Goal: Task Accomplishment & Management: Complete application form

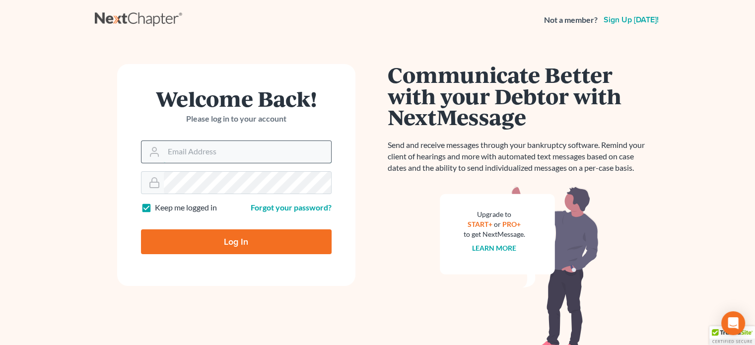
click at [198, 146] on input "Email Address" at bounding box center [247, 152] width 167 height 22
type input "[EMAIL_ADDRESS][DOMAIN_NAME]"
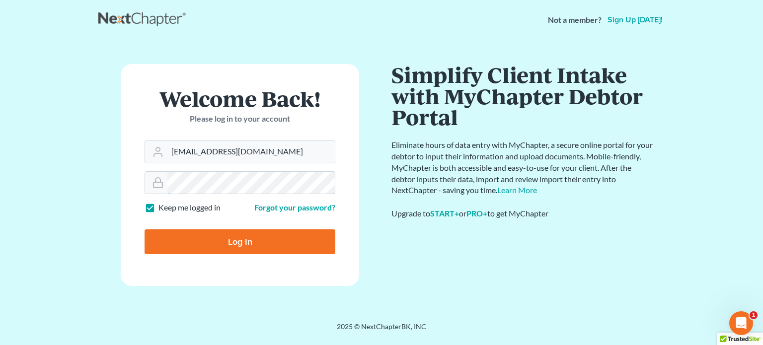
click at [145, 229] on input "Log In" at bounding box center [240, 241] width 191 height 25
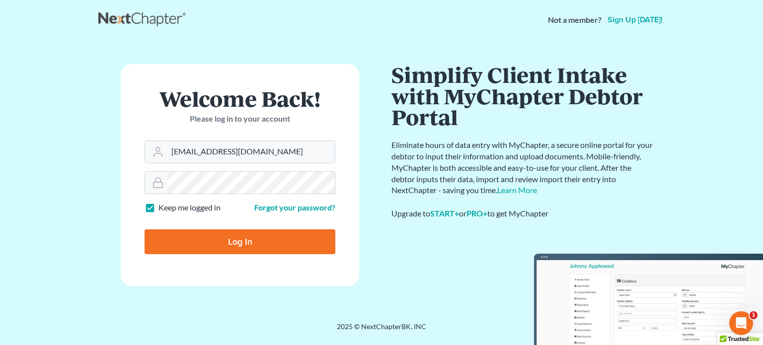
type input "Thinking..."
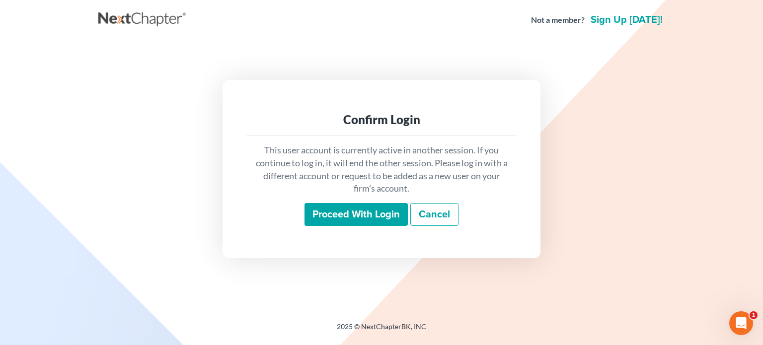
click at [345, 216] on input "Proceed with login" at bounding box center [355, 214] width 103 height 23
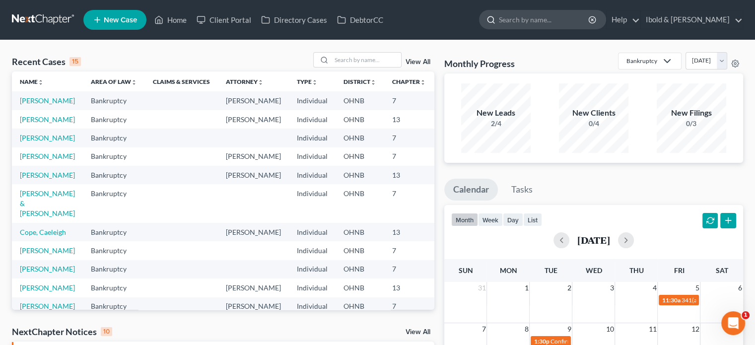
click at [499, 24] on div at bounding box center [489, 19] width 19 height 18
click at [533, 18] on input "search" at bounding box center [544, 19] width 91 height 18
type input "binder"
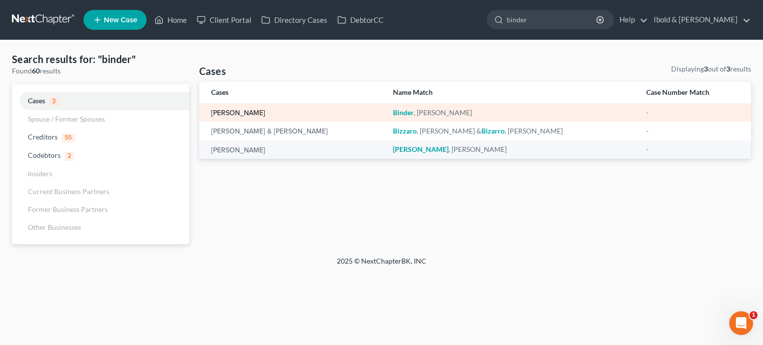
click at [245, 112] on link "[PERSON_NAME]" at bounding box center [238, 113] width 54 height 7
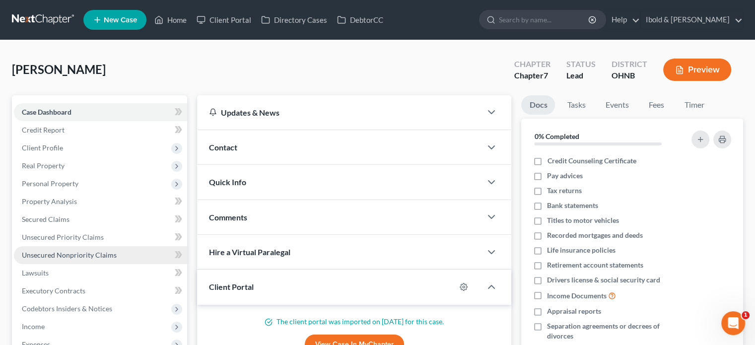
scroll to position [50, 0]
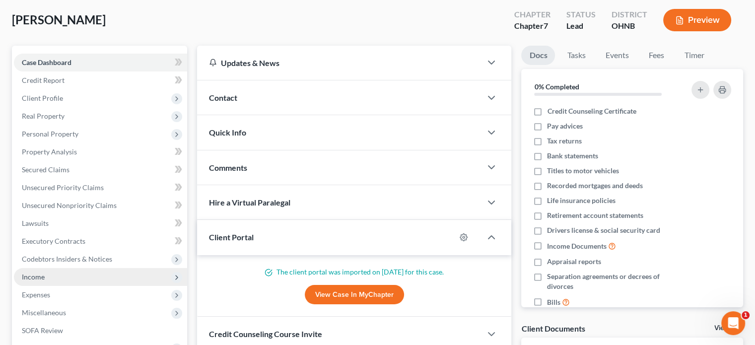
click at [30, 276] on span "Income" at bounding box center [33, 277] width 23 height 8
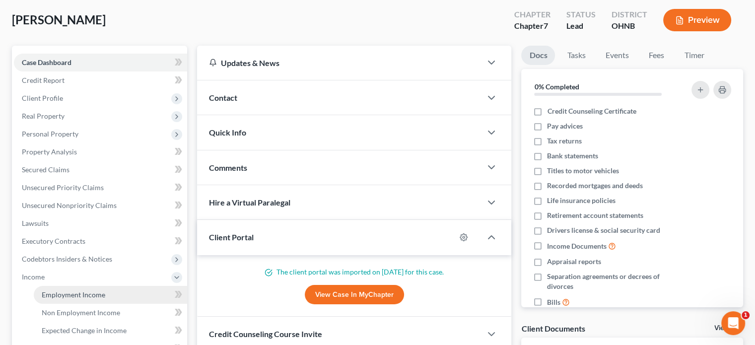
click at [67, 297] on span "Employment Income" at bounding box center [74, 295] width 64 height 8
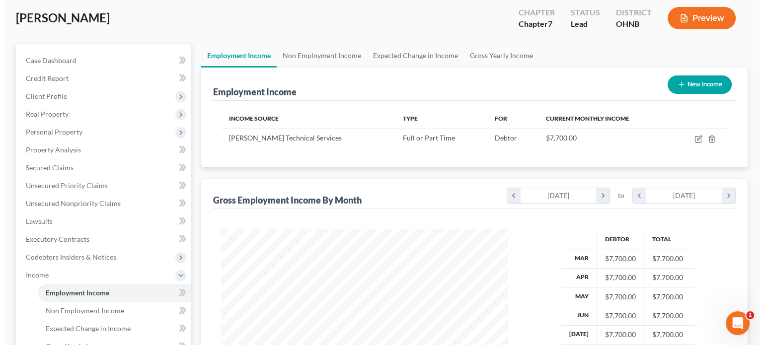
scroll to position [50, 0]
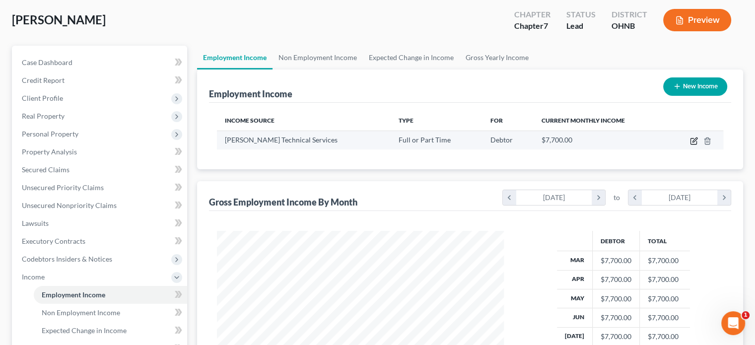
click at [692, 141] on icon "button" at bounding box center [694, 141] width 8 height 8
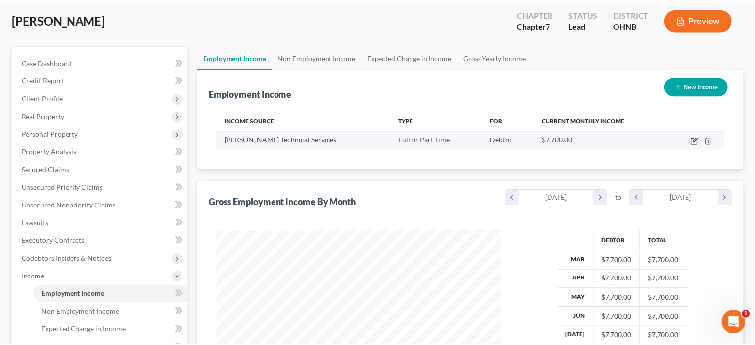
scroll to position [177, 310]
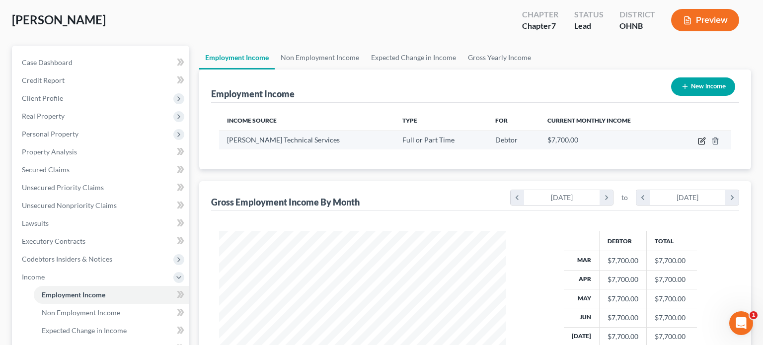
select select "0"
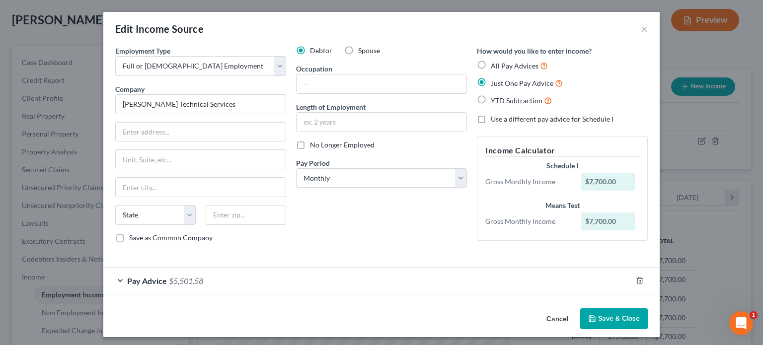
click at [611, 325] on button "Save & Close" at bounding box center [614, 318] width 68 height 21
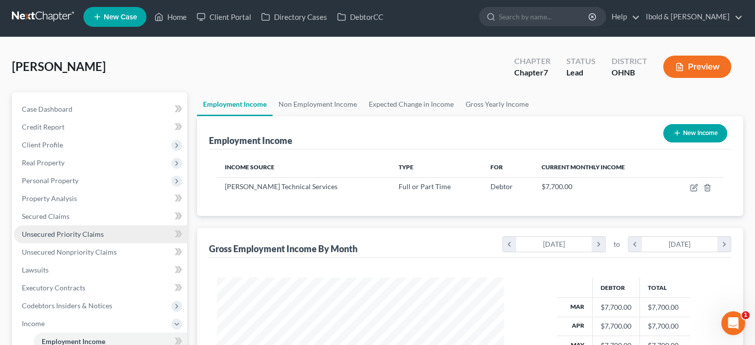
scroll to position [0, 0]
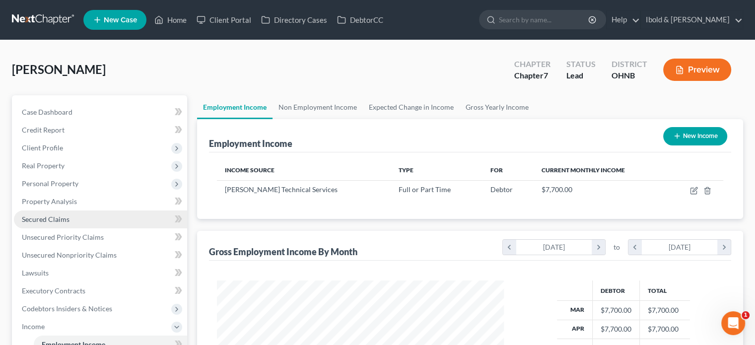
click at [45, 218] on span "Secured Claims" at bounding box center [46, 219] width 48 height 8
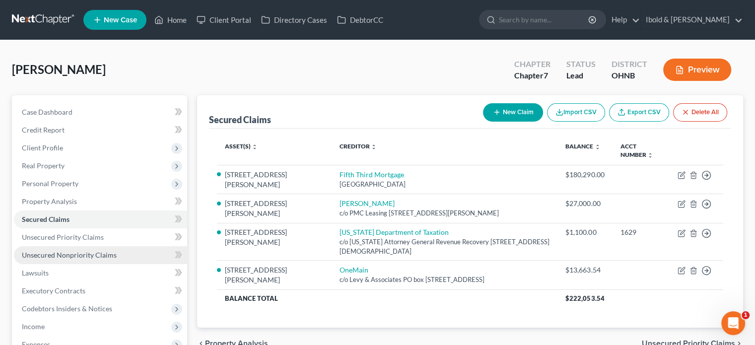
click at [64, 253] on span "Unsecured Nonpriority Claims" at bounding box center [69, 255] width 95 height 8
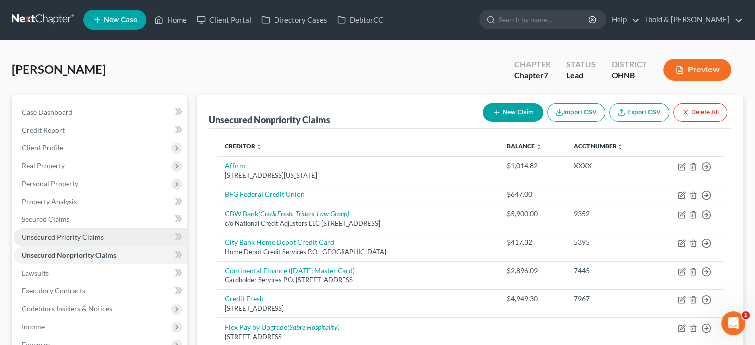
click at [58, 232] on link "Unsecured Priority Claims" at bounding box center [100, 237] width 173 height 18
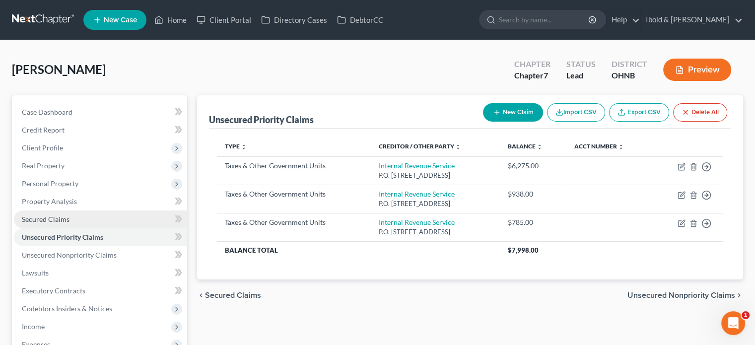
click at [58, 222] on span "Secured Claims" at bounding box center [46, 219] width 48 height 8
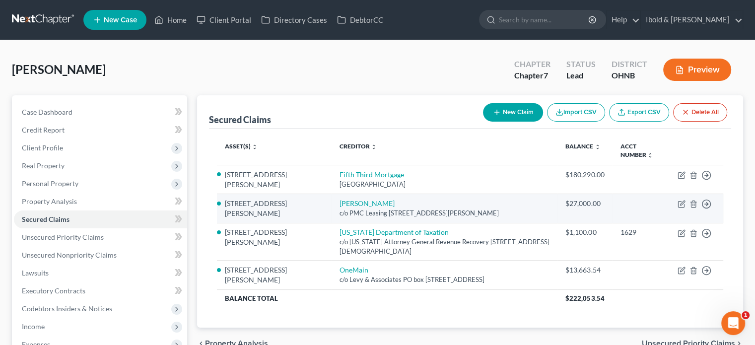
click at [381, 211] on div "c/o PMC Leasing [STREET_ADDRESS][PERSON_NAME]" at bounding box center [444, 213] width 211 height 9
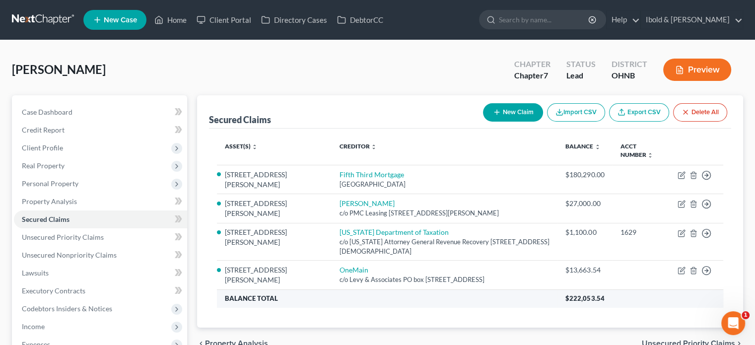
click at [500, 306] on th "Balance Total" at bounding box center [387, 299] width 341 height 18
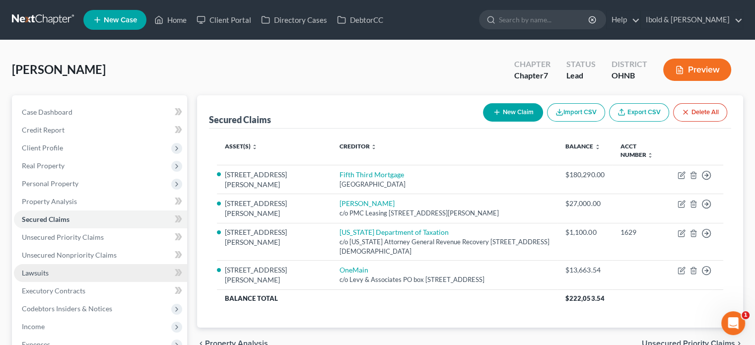
scroll to position [50, 0]
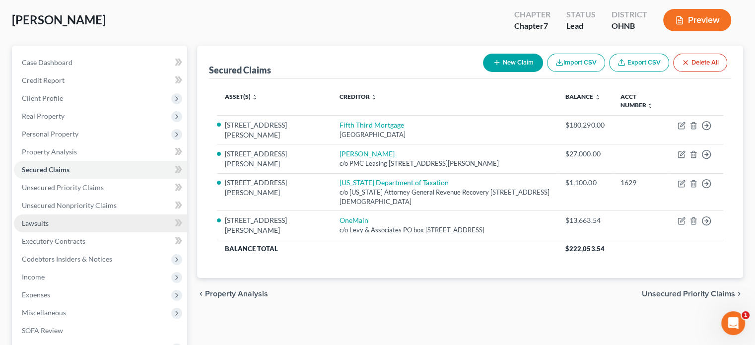
click at [32, 223] on span "Lawsuits" at bounding box center [35, 223] width 27 height 8
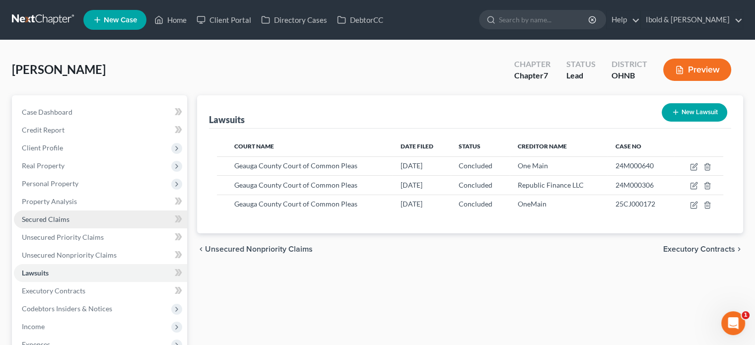
click at [50, 220] on span "Secured Claims" at bounding box center [46, 219] width 48 height 8
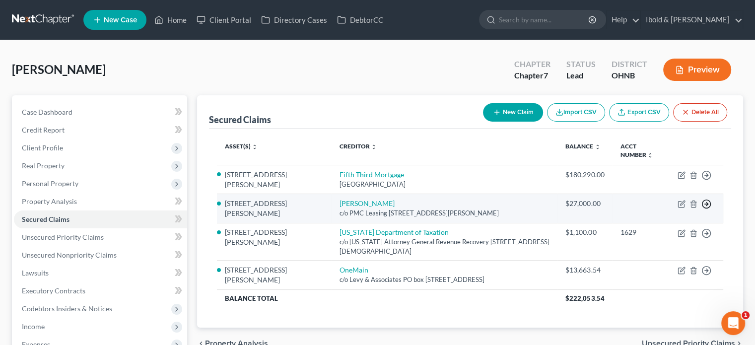
click at [707, 203] on polyline "button" at bounding box center [707, 204] width 1 height 3
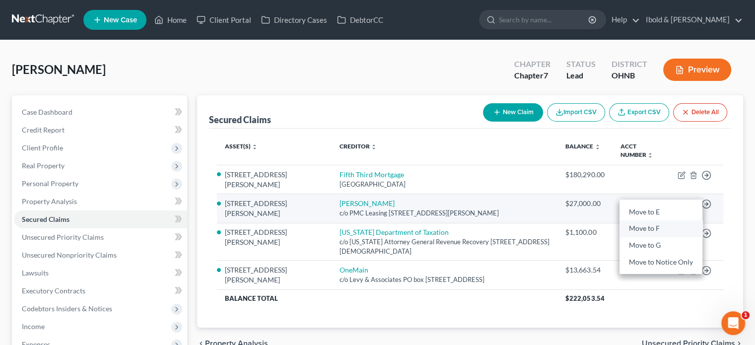
click at [642, 227] on link "Move to F" at bounding box center [661, 228] width 83 height 17
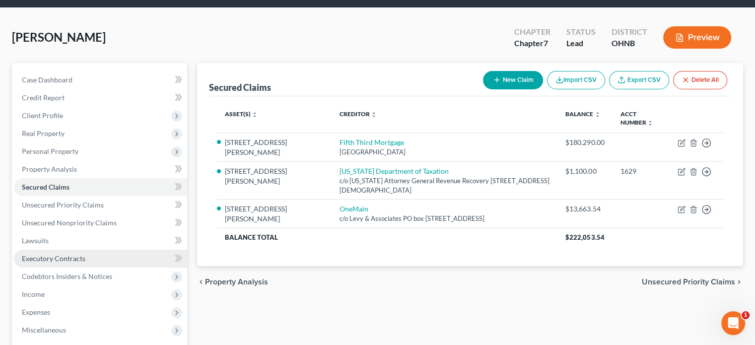
scroll to position [50, 0]
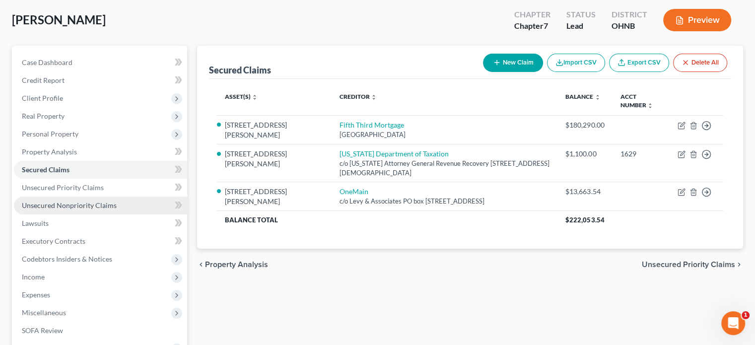
click at [60, 206] on span "Unsecured Nonpriority Claims" at bounding box center [69, 205] width 95 height 8
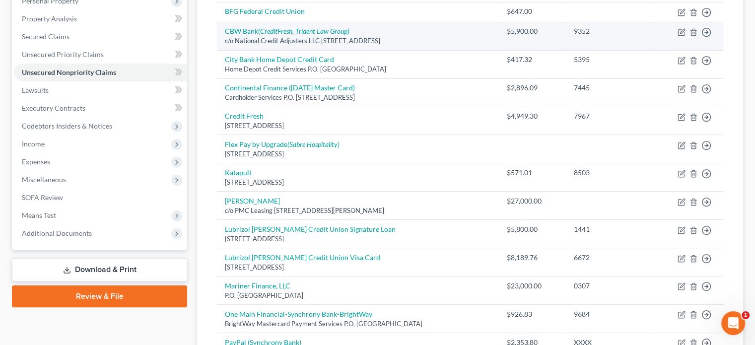
scroll to position [199, 0]
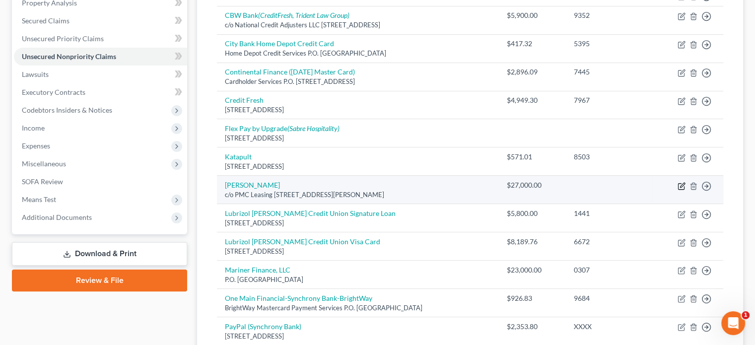
click at [678, 184] on icon "button" at bounding box center [681, 186] width 6 height 6
select select "36"
select select "0"
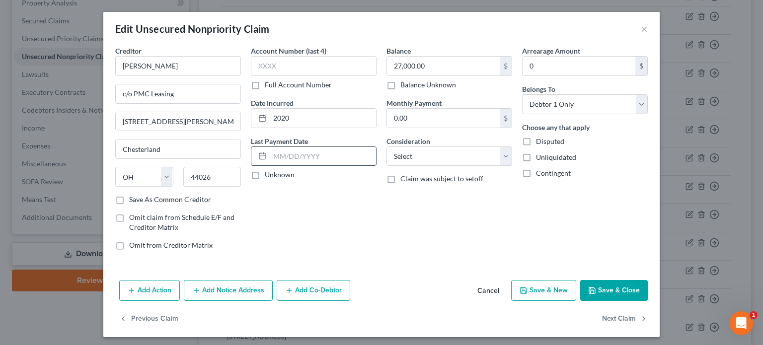
click at [282, 156] on input "text" at bounding box center [323, 156] width 106 height 19
drag, startPoint x: 300, startPoint y: 119, endPoint x: 203, endPoint y: 120, distance: 97.3
click at [203, 120] on div "Creditor * [PERSON_NAME] c/o PMC Leasing [STREET_ADDRESS][GEOGRAPHIC_DATA][PERS…" at bounding box center [381, 152] width 542 height 213
type input "1993"
click at [506, 156] on select "Select Cable / Satellite Services Collection Agency Credit Card Debt Debt Couns…" at bounding box center [449, 156] width 126 height 20
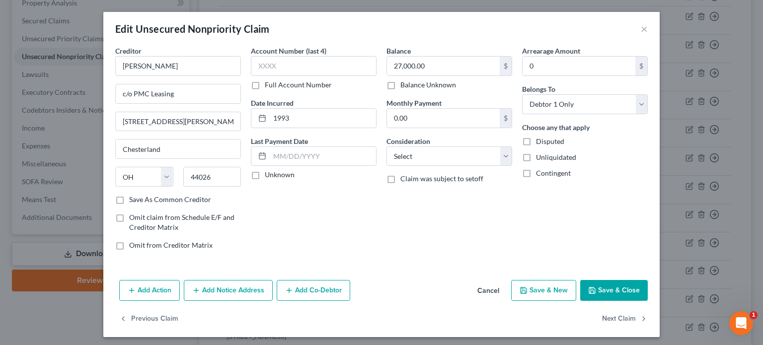
click at [569, 226] on div "Arrearage Amount 0 $ Belongs To * Select Debtor 1 Only Debtor 2 Only Debtor 1 A…" at bounding box center [585, 152] width 136 height 213
click at [536, 138] on label "Disputed" at bounding box center [550, 142] width 28 height 10
click at [540, 138] on input "Disputed" at bounding box center [543, 140] width 6 height 6
checkbox input "true"
click at [504, 154] on select "Select Cable / Satellite Services Collection Agency Credit Card Debt Debt Couns…" at bounding box center [449, 156] width 126 height 20
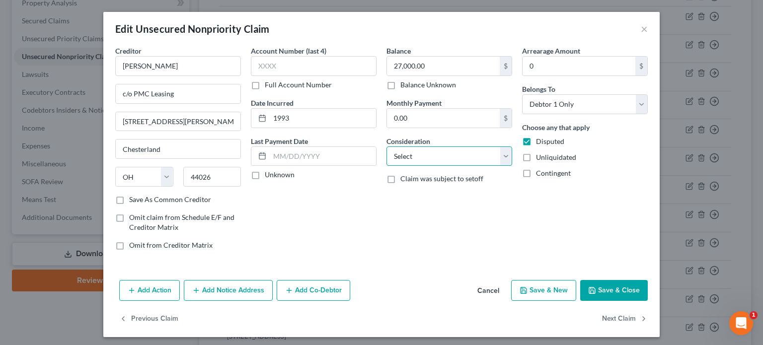
select select "8"
click at [386, 146] on select "Select Cable / Satellite Services Collection Agency Credit Card Debt Debt Couns…" at bounding box center [449, 156] width 126 height 20
click at [610, 288] on button "Save & Close" at bounding box center [614, 290] width 68 height 21
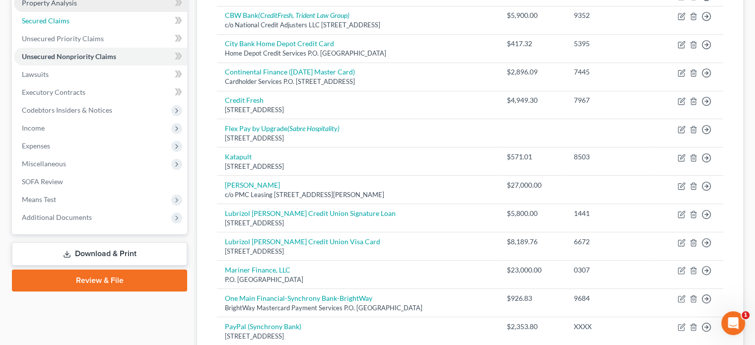
click at [59, 22] on span "Secured Claims" at bounding box center [46, 20] width 48 height 8
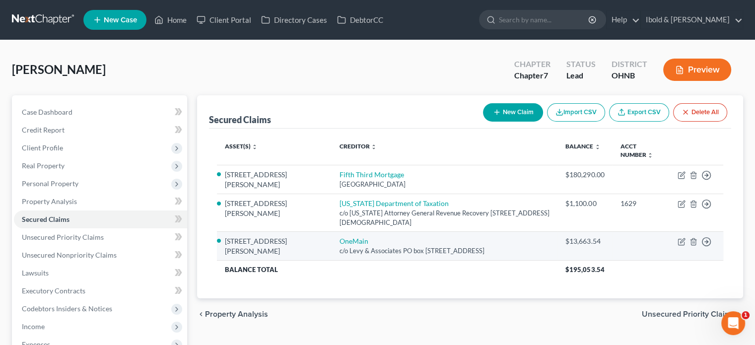
click at [530, 246] on div "c/o Levy & Associates PO box [STREET_ADDRESS]" at bounding box center [444, 250] width 211 height 9
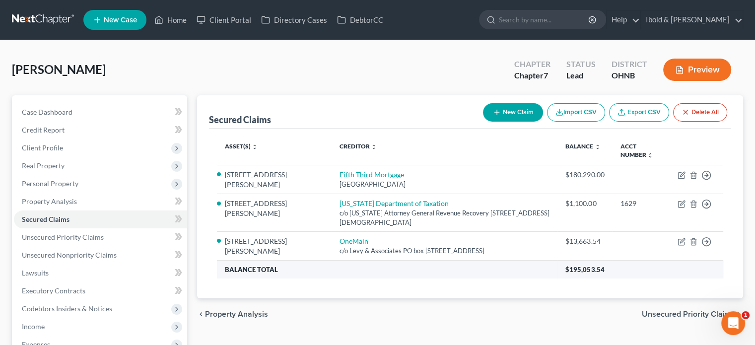
click at [444, 276] on th "Balance Total" at bounding box center [387, 270] width 341 height 18
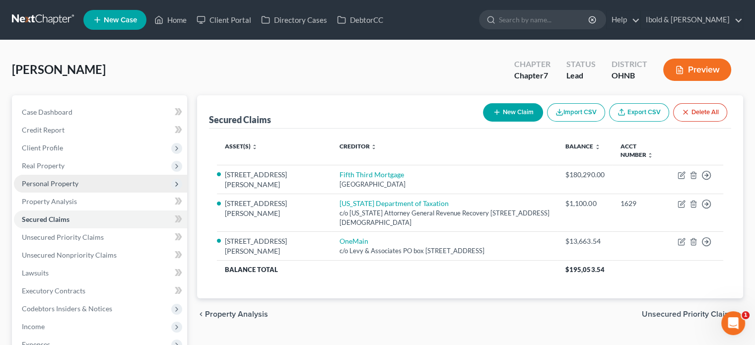
click at [49, 183] on span "Personal Property" at bounding box center [50, 183] width 57 height 8
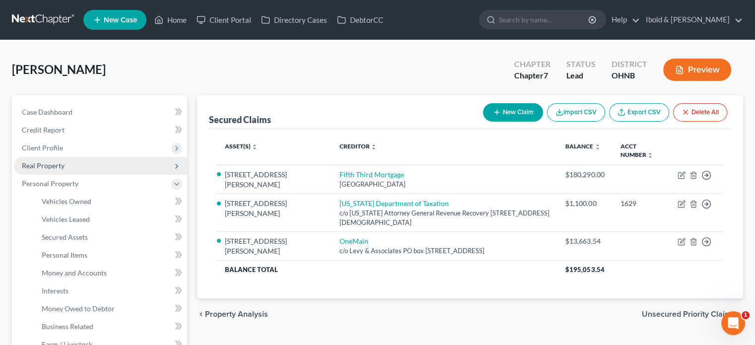
click at [32, 165] on span "Real Property" at bounding box center [43, 165] width 43 height 8
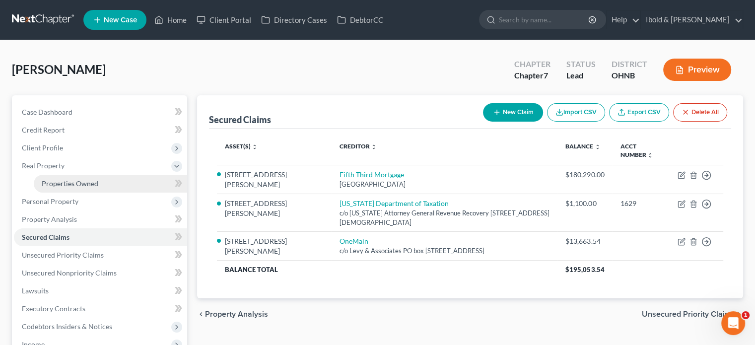
click at [74, 182] on span "Properties Owned" at bounding box center [70, 183] width 57 height 8
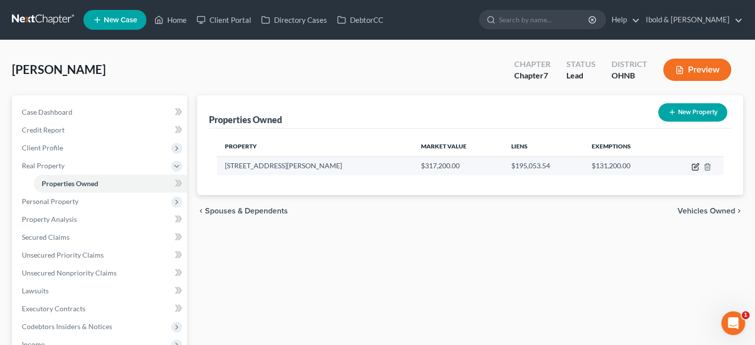
click at [695, 166] on icon "button" at bounding box center [696, 167] width 8 height 8
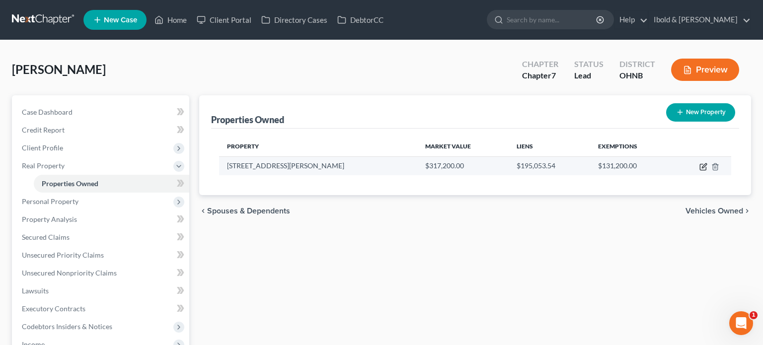
select select "36"
select select "3"
select select "0"
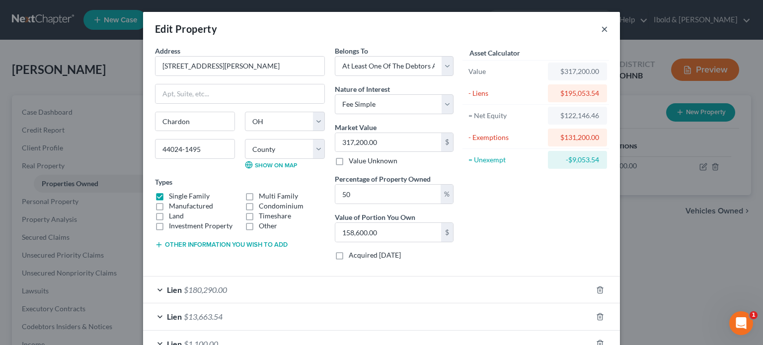
click at [601, 29] on button "×" at bounding box center [604, 29] width 7 height 12
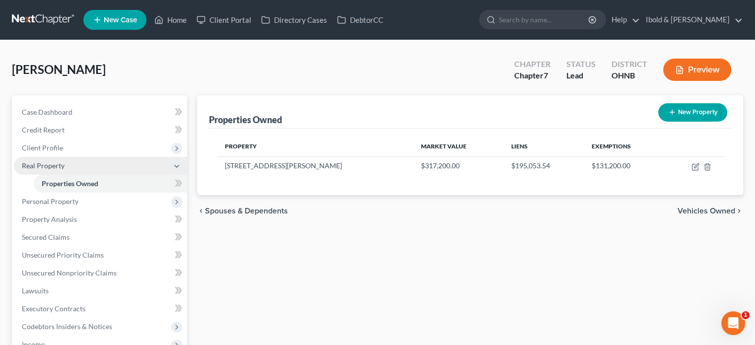
click at [46, 167] on span "Real Property" at bounding box center [43, 165] width 43 height 8
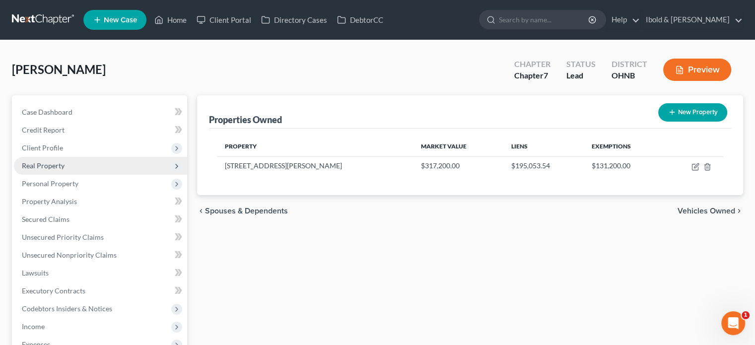
click at [65, 168] on span "Real Property" at bounding box center [100, 166] width 173 height 18
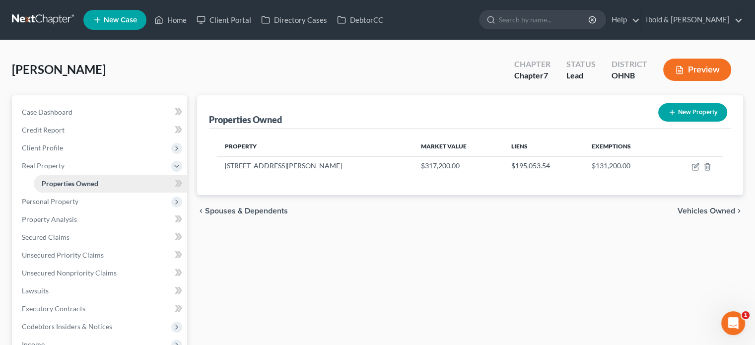
click at [67, 184] on span "Properties Owned" at bounding box center [70, 183] width 57 height 8
click at [85, 184] on span "Properties Owned" at bounding box center [70, 183] width 57 height 8
click at [99, 186] on link "Properties Owned" at bounding box center [110, 184] width 153 height 18
click at [52, 167] on span "Real Property" at bounding box center [43, 165] width 43 height 8
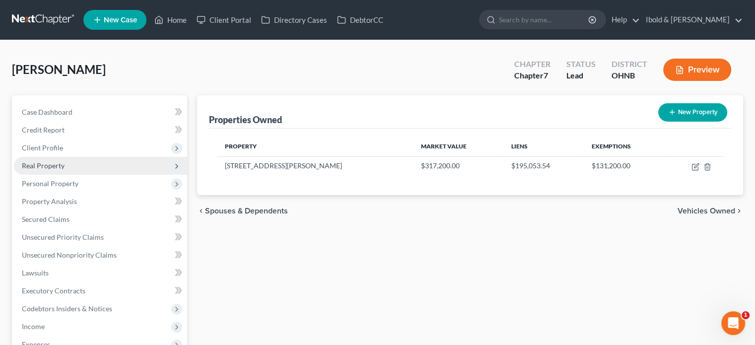
click at [89, 172] on span "Real Property" at bounding box center [100, 166] width 173 height 18
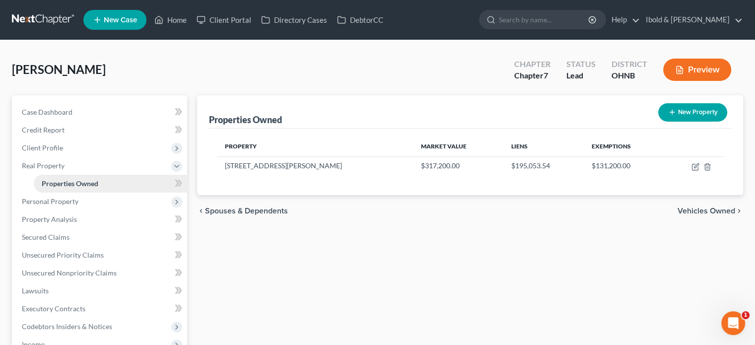
click at [87, 180] on span "Properties Owned" at bounding box center [70, 183] width 57 height 8
click at [44, 166] on span "Real Property" at bounding box center [43, 165] width 43 height 8
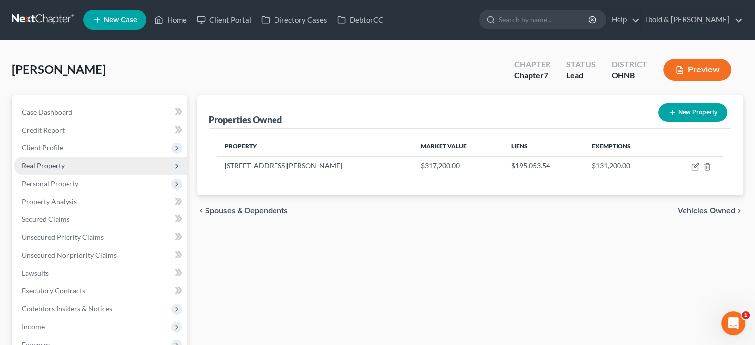
click at [52, 168] on span "Real Property" at bounding box center [43, 165] width 43 height 8
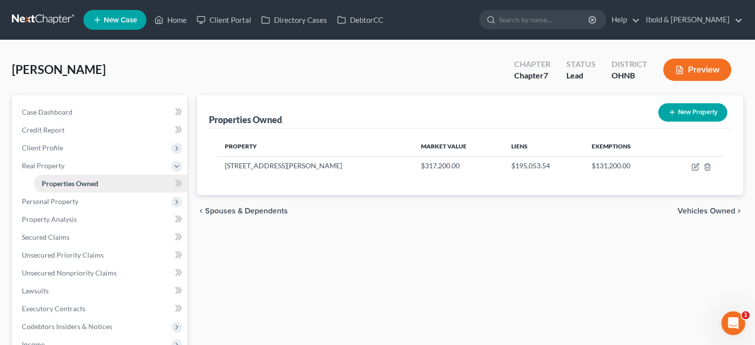
click at [68, 187] on span "Properties Owned" at bounding box center [70, 183] width 57 height 8
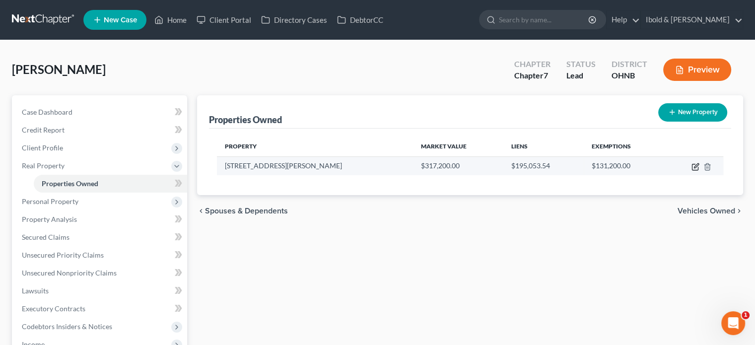
click at [693, 166] on icon "button" at bounding box center [696, 167] width 8 height 8
select select "36"
select select "27"
select select "3"
select select "0"
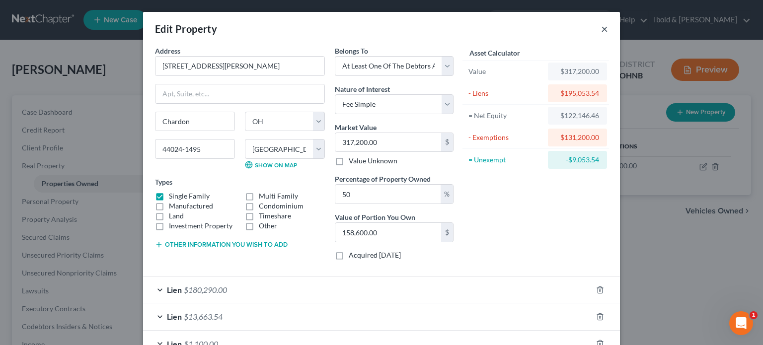
click at [601, 29] on button "×" at bounding box center [604, 29] width 7 height 12
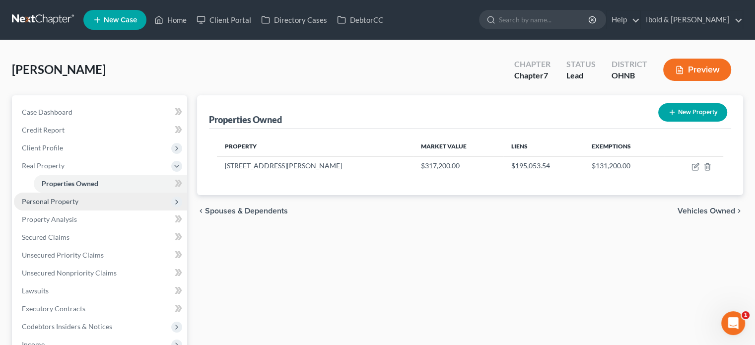
click at [51, 200] on span "Personal Property" at bounding box center [50, 201] width 57 height 8
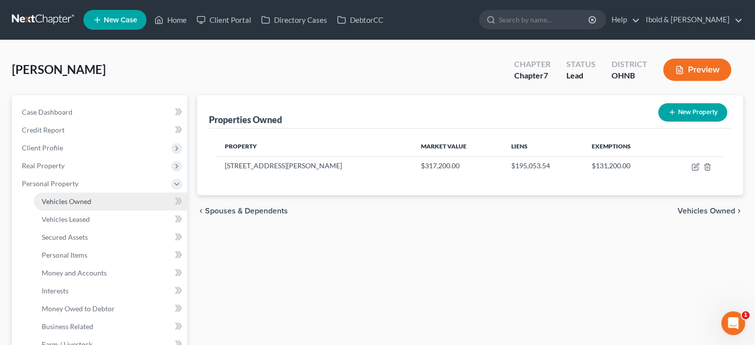
click at [56, 210] on link "Vehicles Owned" at bounding box center [110, 202] width 153 height 18
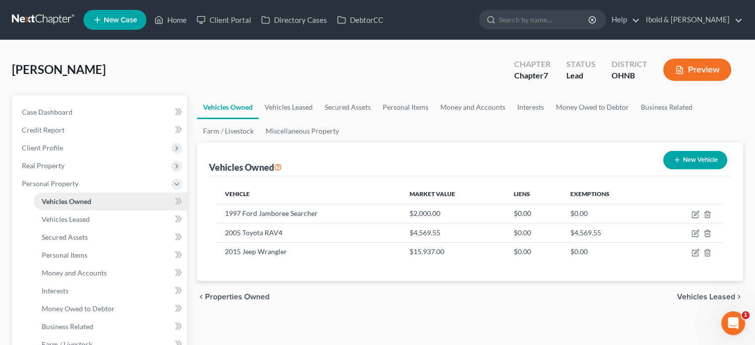
click at [56, 201] on span "Vehicles Owned" at bounding box center [67, 201] width 50 height 8
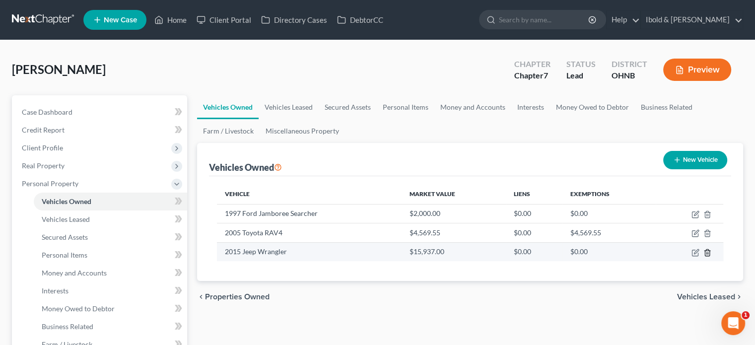
click at [707, 252] on line "button" at bounding box center [707, 253] width 0 height 2
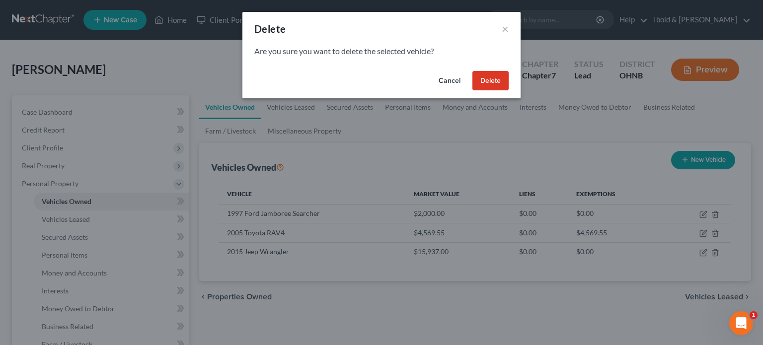
click at [491, 81] on button "Delete" at bounding box center [490, 81] width 36 height 20
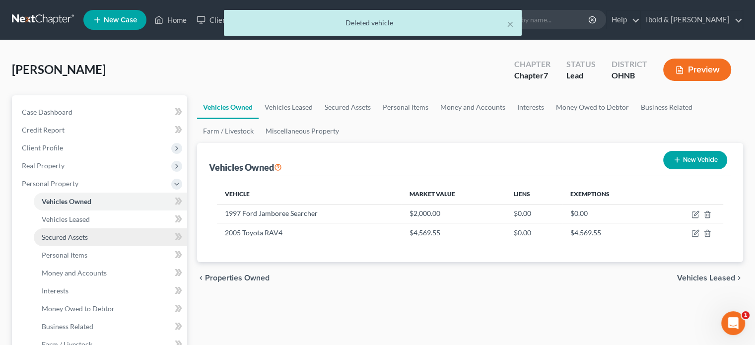
click at [63, 234] on span "Secured Assets" at bounding box center [65, 237] width 46 height 8
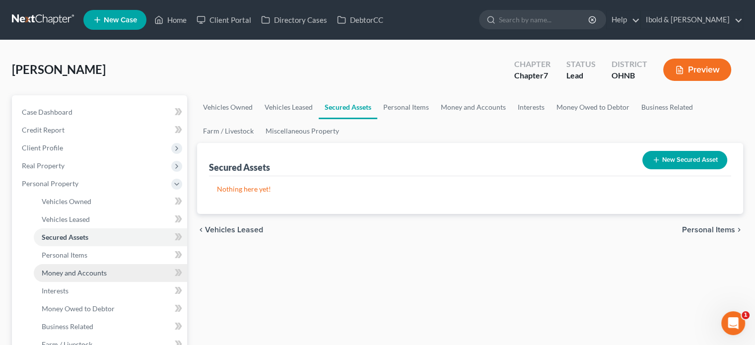
click at [58, 271] on span "Money and Accounts" at bounding box center [74, 273] width 65 height 8
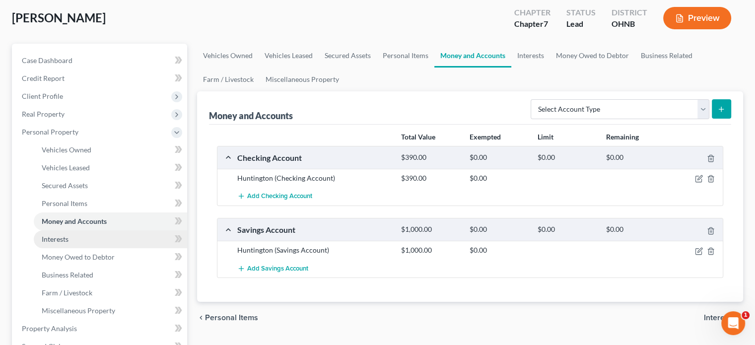
scroll to position [149, 0]
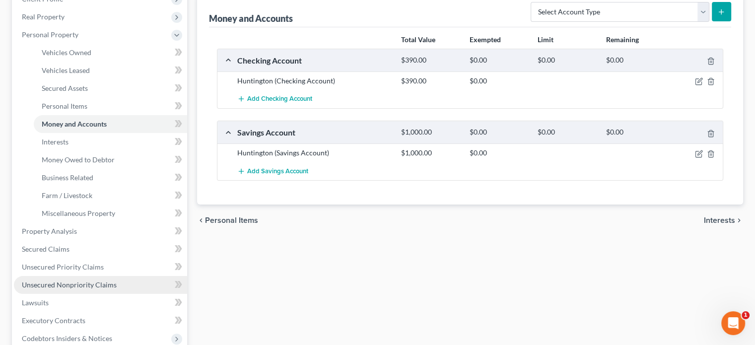
click at [65, 282] on span "Unsecured Nonpriority Claims" at bounding box center [69, 285] width 95 height 8
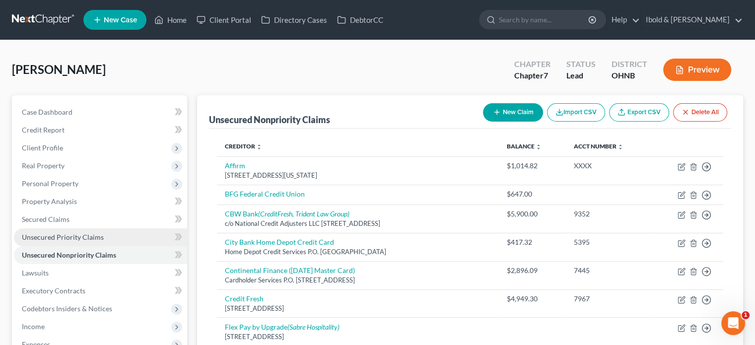
click at [52, 240] on span "Unsecured Priority Claims" at bounding box center [63, 237] width 82 height 8
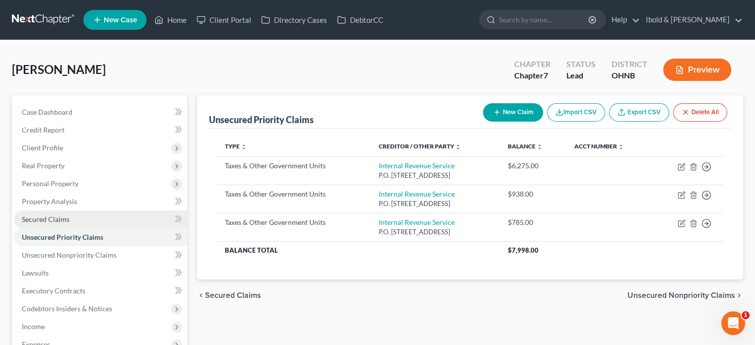
click at [45, 219] on span "Secured Claims" at bounding box center [46, 219] width 48 height 8
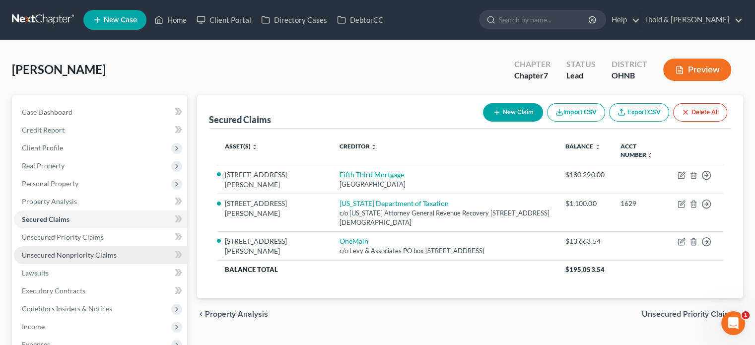
click at [100, 258] on span "Unsecured Nonpriority Claims" at bounding box center [69, 255] width 95 height 8
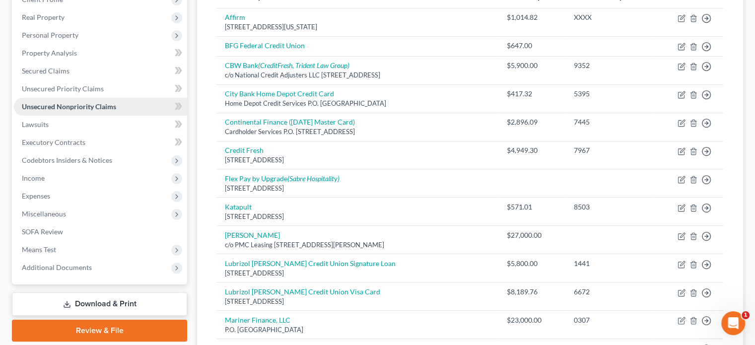
scroll to position [149, 0]
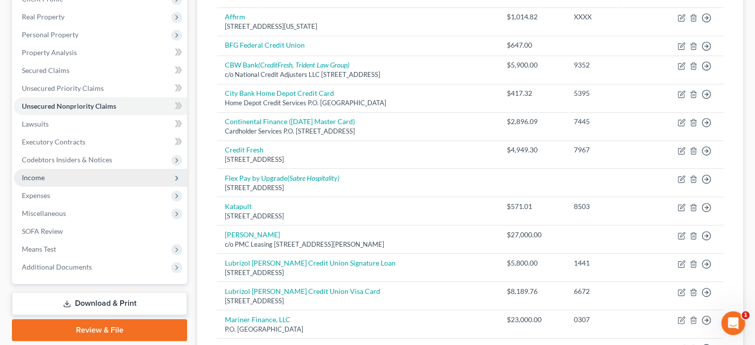
click at [36, 178] on span "Income" at bounding box center [33, 177] width 23 height 8
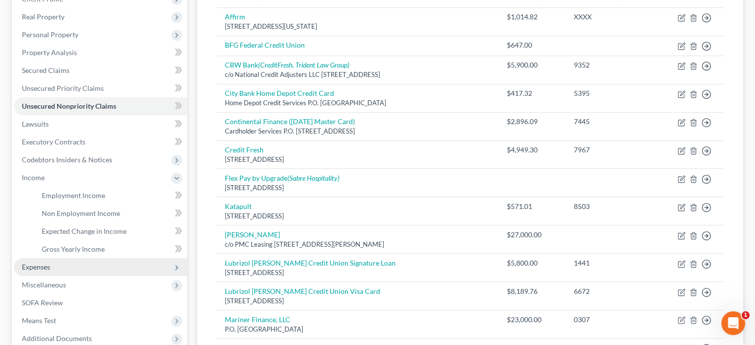
click at [38, 264] on span "Expenses" at bounding box center [36, 267] width 28 height 8
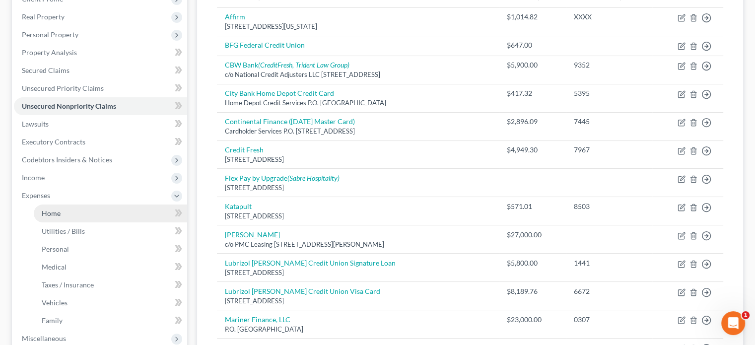
click at [49, 214] on span "Home" at bounding box center [51, 213] width 19 height 8
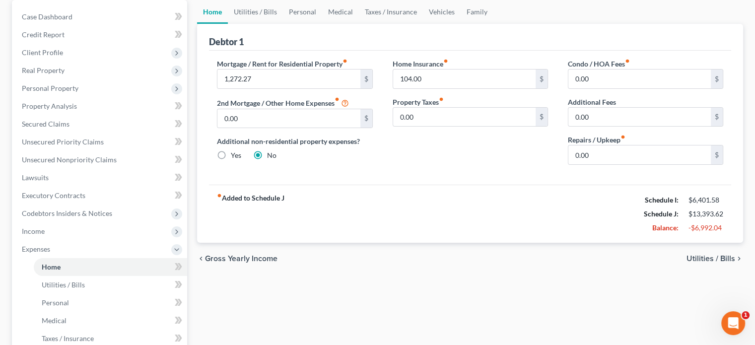
scroll to position [99, 0]
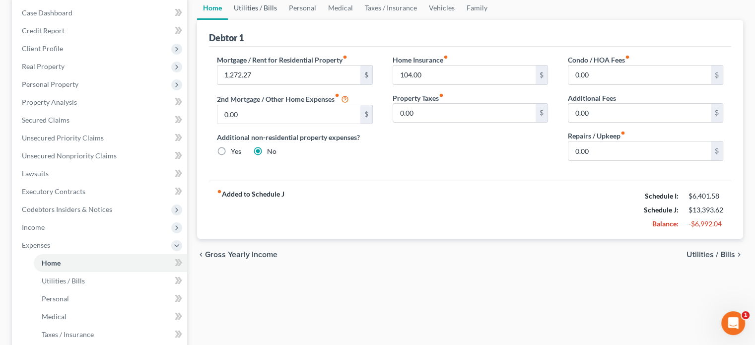
click at [240, 1] on link "Utilities / Bills" at bounding box center [255, 8] width 55 height 24
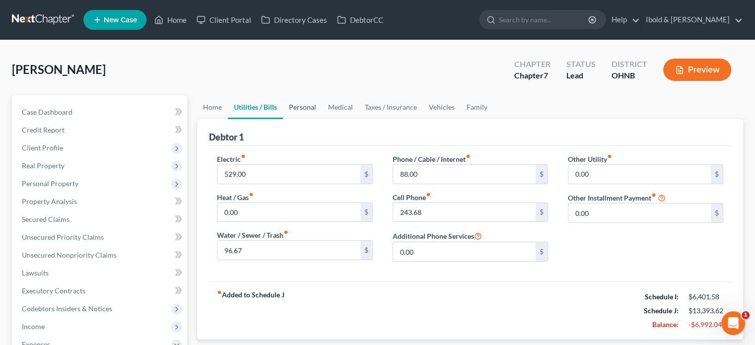
click at [306, 104] on link "Personal" at bounding box center [302, 107] width 39 height 24
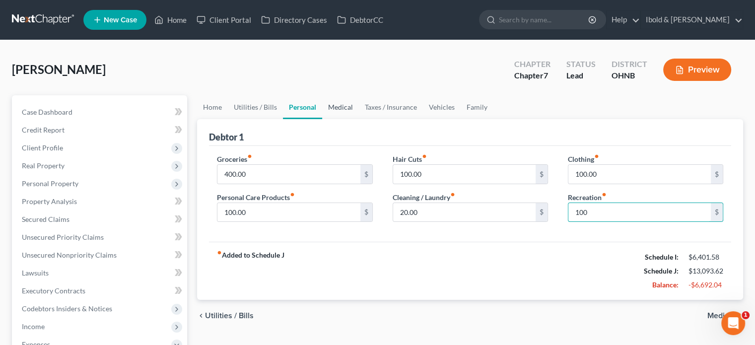
type input "100"
click at [330, 110] on link "Medical" at bounding box center [340, 107] width 37 height 24
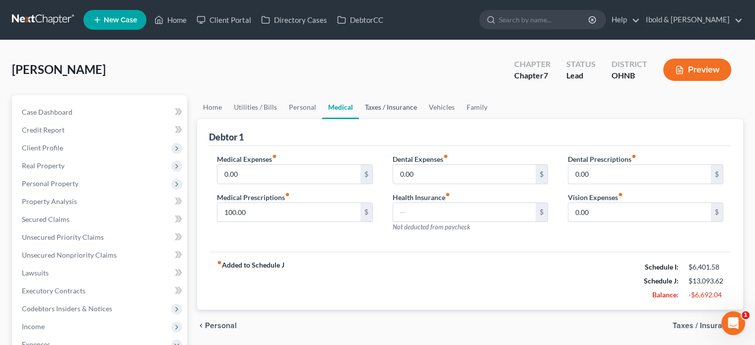
click at [377, 107] on link "Taxes / Insurance" at bounding box center [391, 107] width 64 height 24
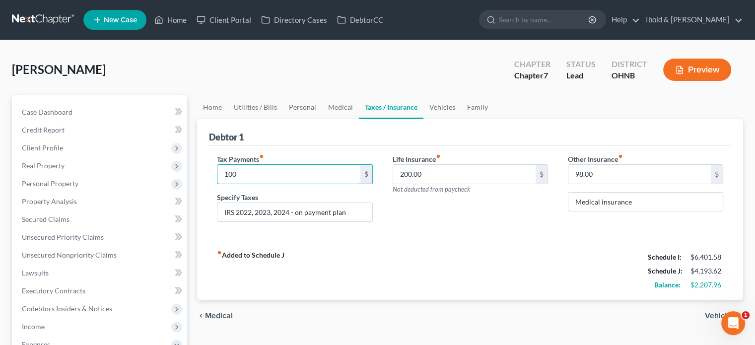
type input "100"
click at [479, 265] on div "fiber_manual_record Added to Schedule J Schedule I: $6,401.58 Schedule J: $4,19…" at bounding box center [470, 271] width 522 height 58
drag, startPoint x: 397, startPoint y: 255, endPoint x: 388, endPoint y: 255, distance: 9.0
click at [397, 255] on div "fiber_manual_record Added to Schedule J Schedule I: $6,401.58 Schedule J: $4,19…" at bounding box center [470, 271] width 522 height 58
click at [437, 105] on link "Vehicles" at bounding box center [443, 107] width 38 height 24
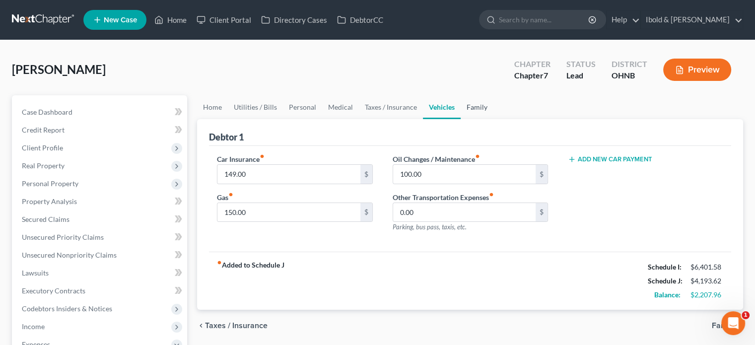
click at [473, 111] on link "Family" at bounding box center [477, 107] width 33 height 24
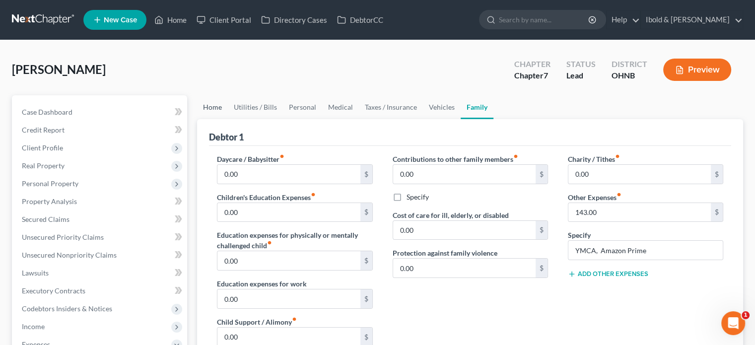
click at [210, 104] on link "Home" at bounding box center [212, 107] width 31 height 24
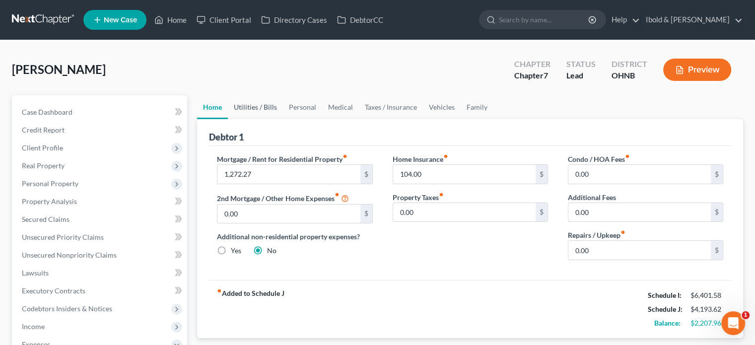
click at [255, 106] on link "Utilities / Bills" at bounding box center [255, 107] width 55 height 24
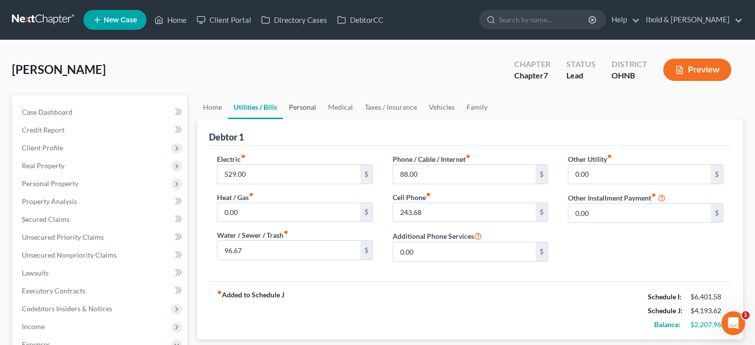
click at [309, 105] on link "Personal" at bounding box center [302, 107] width 39 height 24
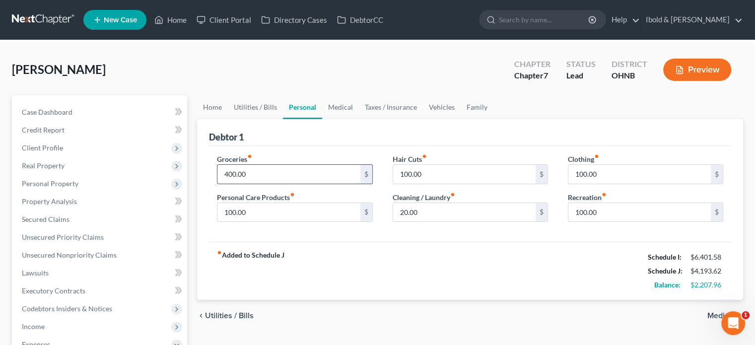
click at [286, 172] on input "400.00" at bounding box center [289, 174] width 143 height 19
type input "300"
click at [342, 105] on link "Medical" at bounding box center [340, 107] width 37 height 24
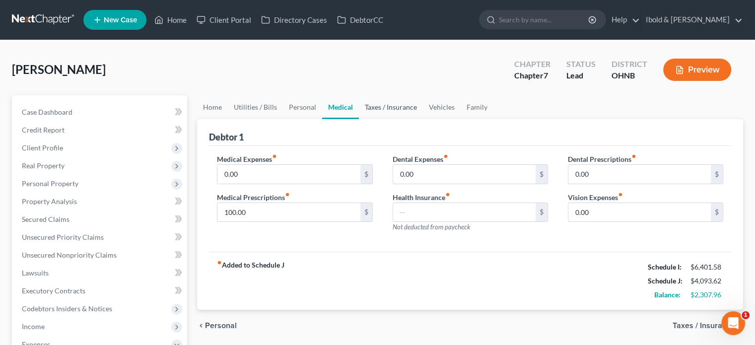
click at [377, 105] on link "Taxes / Insurance" at bounding box center [391, 107] width 64 height 24
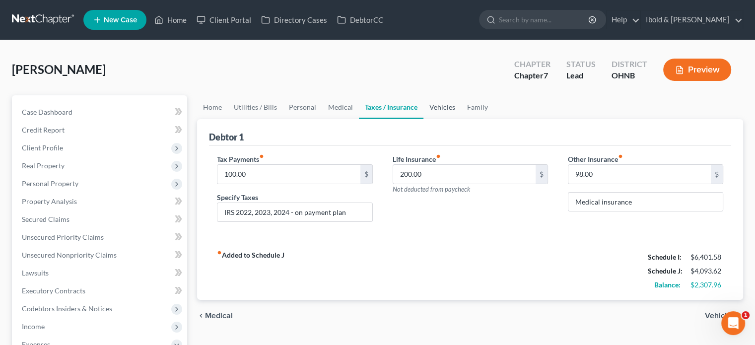
click at [441, 112] on link "Vehicles" at bounding box center [443, 107] width 38 height 24
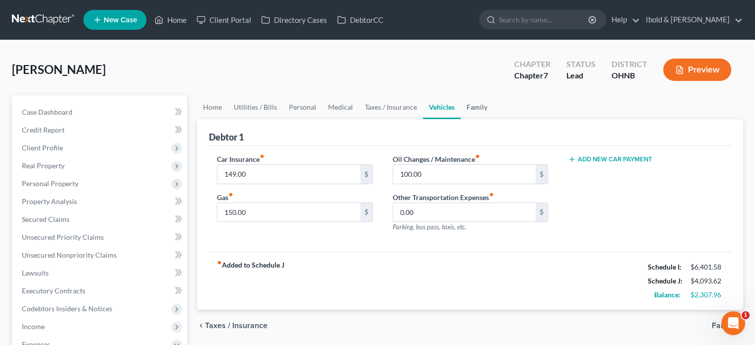
click at [477, 107] on link "Family" at bounding box center [477, 107] width 33 height 24
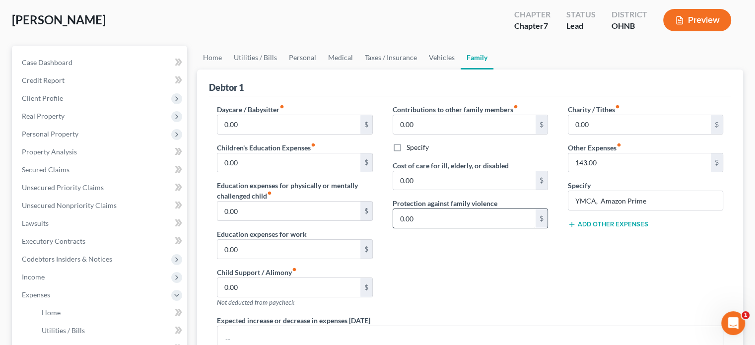
scroll to position [99, 0]
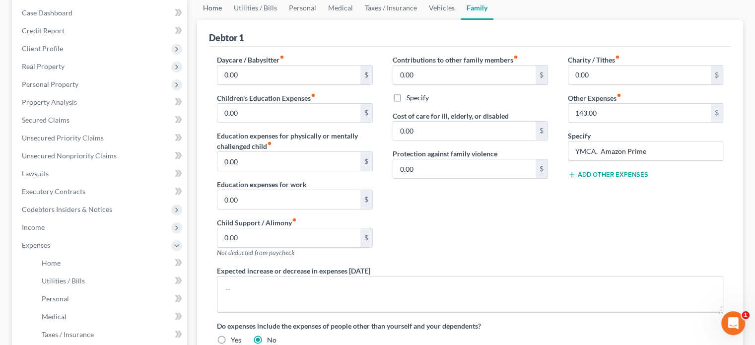
click at [214, 4] on link "Home" at bounding box center [212, 8] width 31 height 24
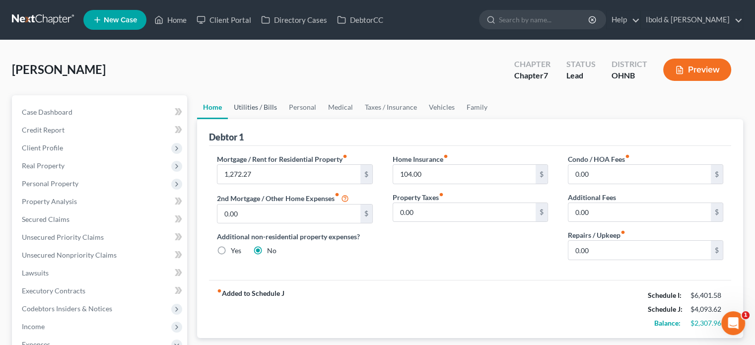
click at [265, 109] on link "Utilities / Bills" at bounding box center [255, 107] width 55 height 24
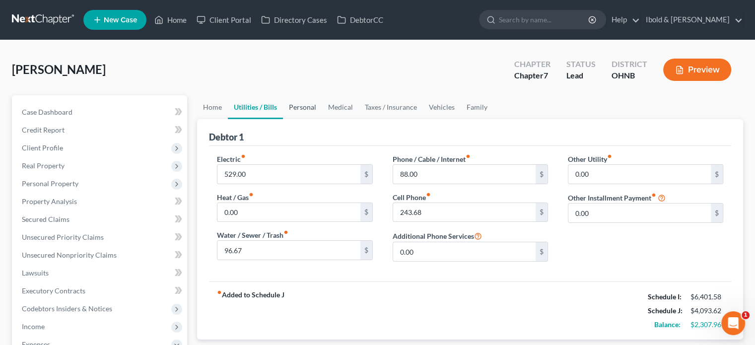
click at [304, 110] on link "Personal" at bounding box center [302, 107] width 39 height 24
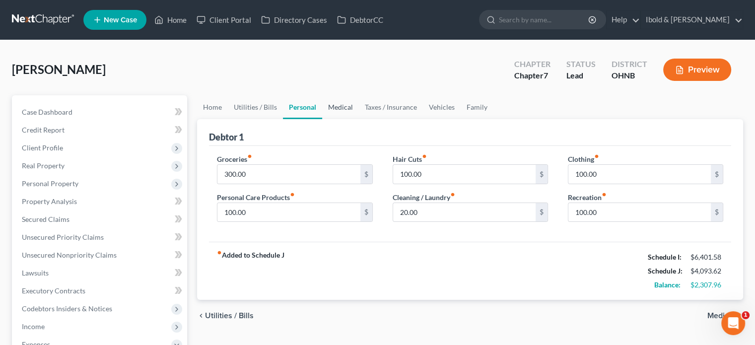
click at [342, 109] on link "Medical" at bounding box center [340, 107] width 37 height 24
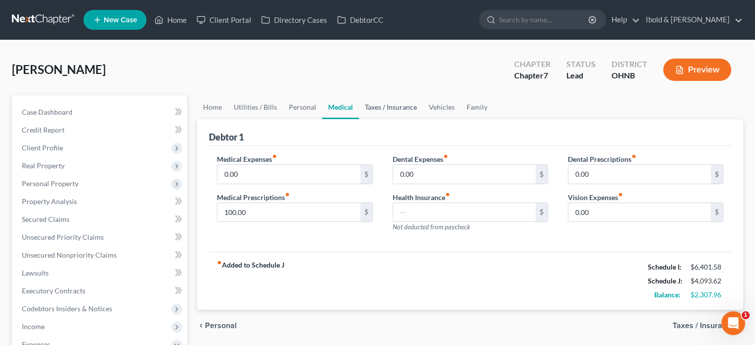
click at [401, 107] on link "Taxes / Insurance" at bounding box center [391, 107] width 64 height 24
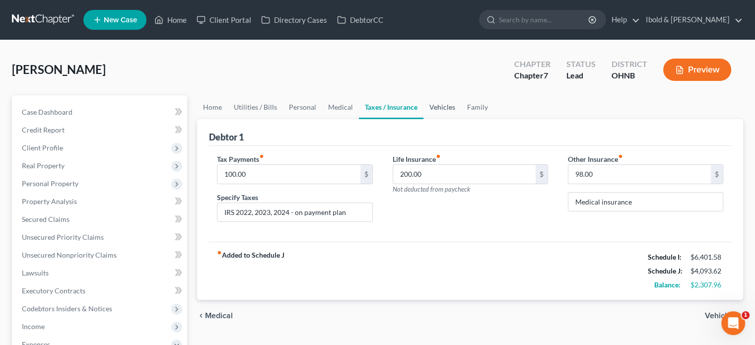
click at [450, 107] on link "Vehicles" at bounding box center [443, 107] width 38 height 24
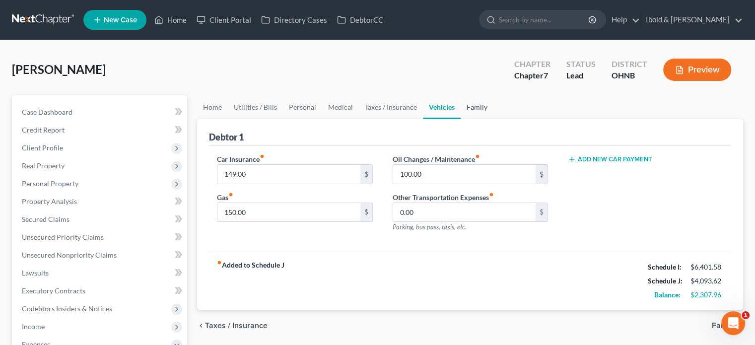
click at [479, 105] on link "Family" at bounding box center [477, 107] width 33 height 24
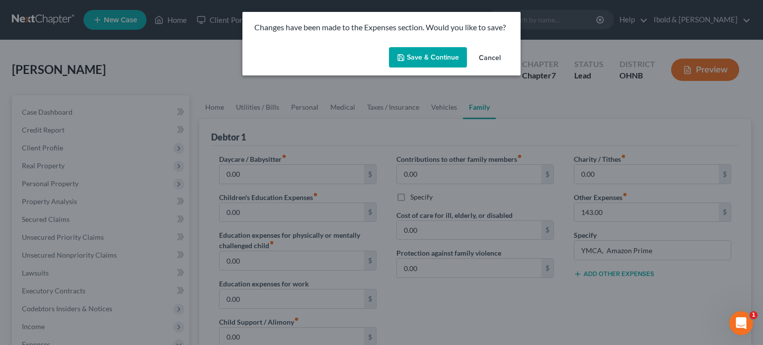
click at [436, 57] on button "Save & Continue" at bounding box center [428, 57] width 78 height 21
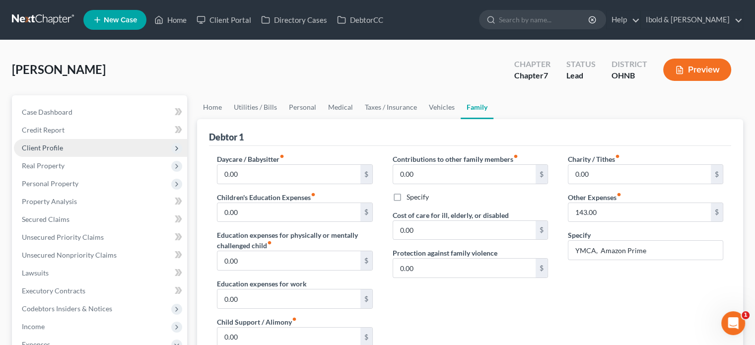
click at [66, 154] on span "Client Profile" at bounding box center [100, 148] width 173 height 18
